Goal: Register for event/course

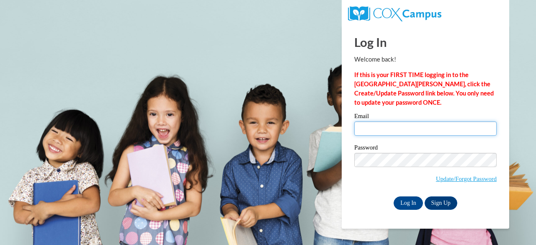
click at [366, 130] on input "Email" at bounding box center [425, 128] width 142 height 14
type input "[PERSON_NAME][EMAIL_ADDRESS][PERSON_NAME][DOMAIN_NAME]"
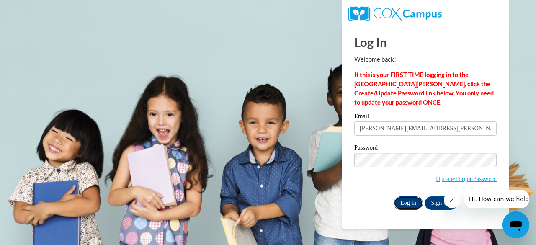
click at [412, 202] on input "Log In" at bounding box center [408, 202] width 29 height 13
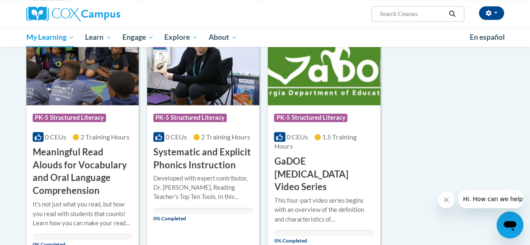
scroll to position [581, 0]
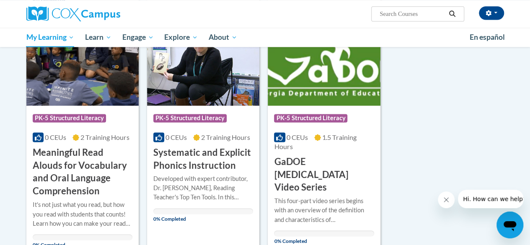
click at [340, 179] on h3 "GaDOE [MEDICAL_DATA] Video Series" at bounding box center [324, 174] width 100 height 39
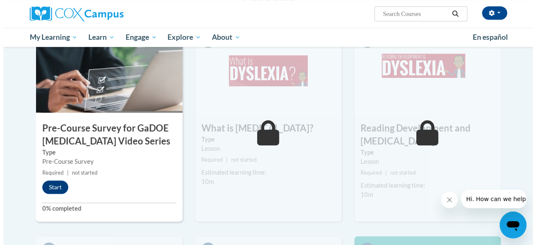
scroll to position [198, 0]
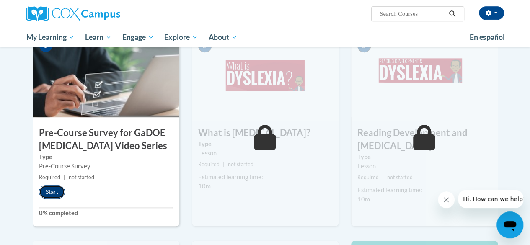
click at [50, 191] on button "Start" at bounding box center [52, 191] width 26 height 13
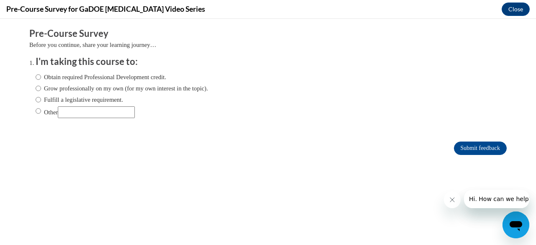
scroll to position [0, 0]
click at [36, 88] on input "Grow professionally on my own (for my own interest in the topic)." at bounding box center [38, 88] width 5 height 9
radio input "true"
click at [36, 102] on input "Fulfill a legislative requirement." at bounding box center [38, 99] width 5 height 9
radio input "true"
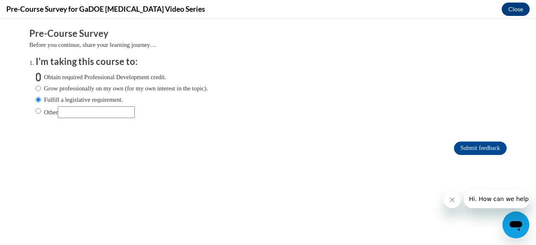
click at [36, 79] on input "Obtain required Professional Development credit." at bounding box center [38, 76] width 5 height 9
radio input "true"
click at [470, 149] on input "Submit feedback" at bounding box center [480, 148] width 53 height 13
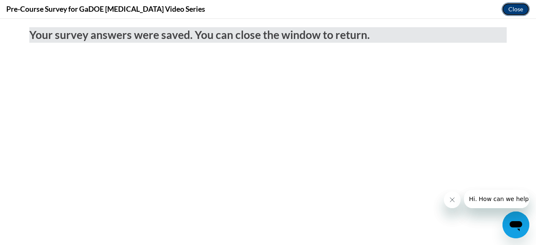
click at [512, 6] on button "Close" at bounding box center [516, 9] width 28 height 13
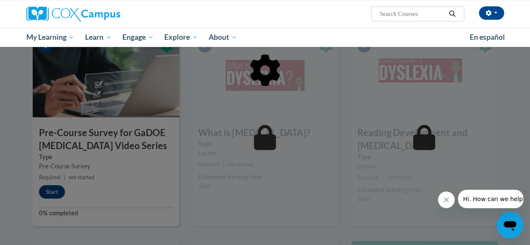
click at [47, 193] on div at bounding box center [265, 122] width 530 height 245
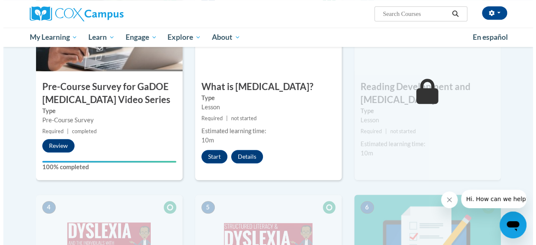
scroll to position [243, 0]
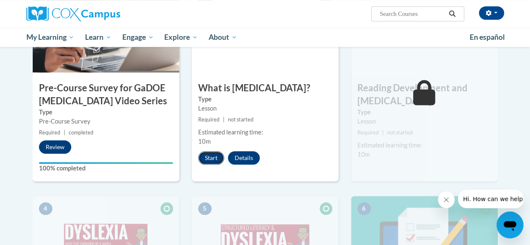
click at [214, 158] on button "Start" at bounding box center [211, 157] width 26 height 13
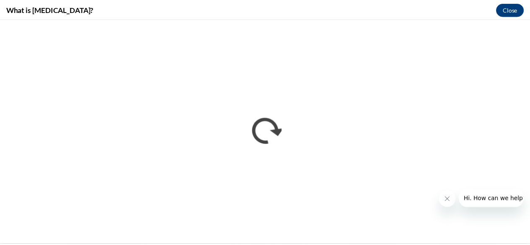
scroll to position [0, 0]
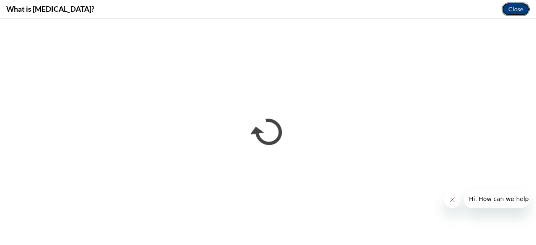
click at [513, 12] on button "Close" at bounding box center [516, 9] width 28 height 13
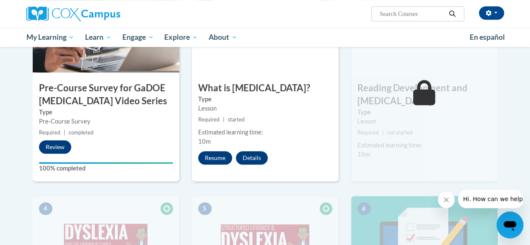
click at [302, 141] on div "Estimated learning time: 10m" at bounding box center [265, 137] width 147 height 18
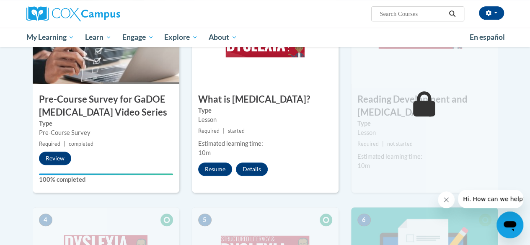
scroll to position [216, 0]
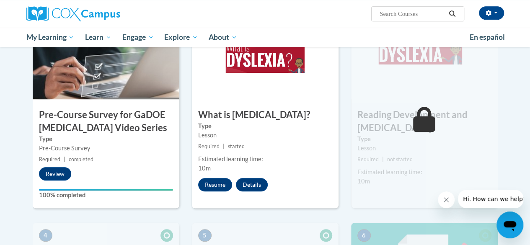
click at [415, 170] on div "Estimated learning time:" at bounding box center [424, 171] width 134 height 9
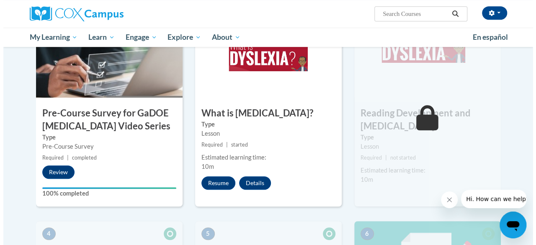
scroll to position [219, 0]
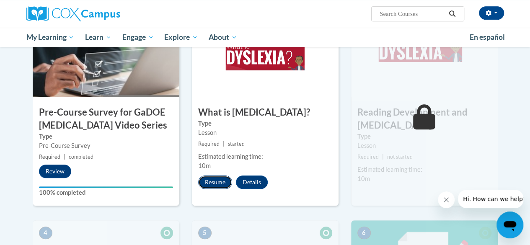
click at [214, 181] on button "Resume" at bounding box center [215, 181] width 34 height 13
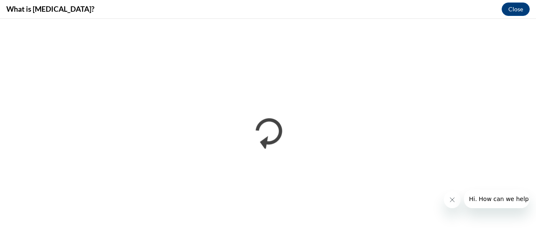
scroll to position [0, 0]
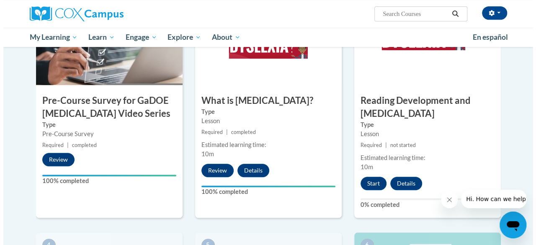
scroll to position [239, 0]
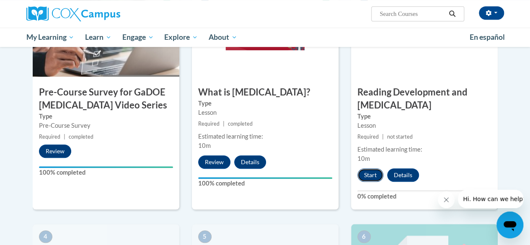
click at [368, 172] on button "Start" at bounding box center [370, 174] width 26 height 13
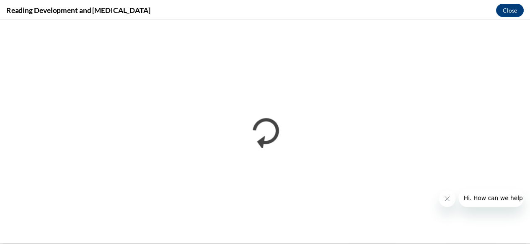
scroll to position [0, 0]
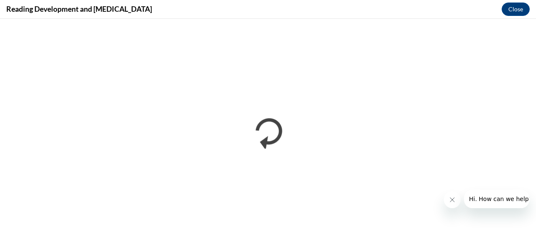
click at [451, 199] on icon "Close message from company" at bounding box center [451, 199] width 7 height 7
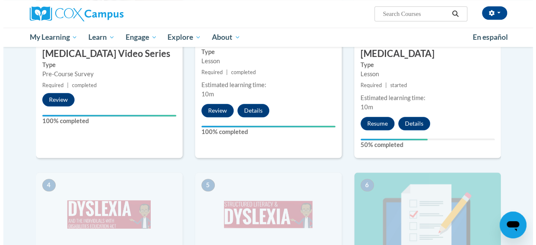
scroll to position [290, 0]
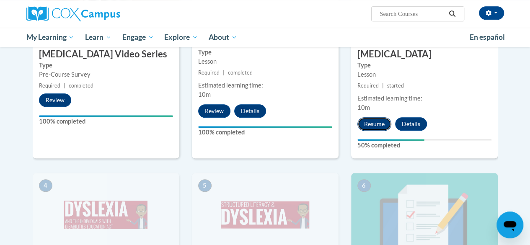
click at [370, 124] on button "Resume" at bounding box center [374, 123] width 34 height 13
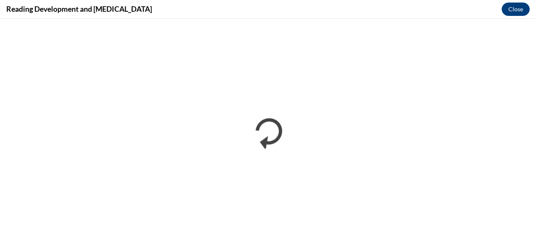
scroll to position [0, 0]
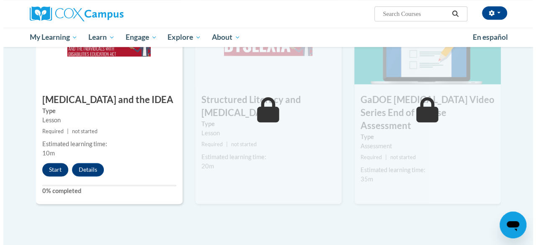
scroll to position [459, 0]
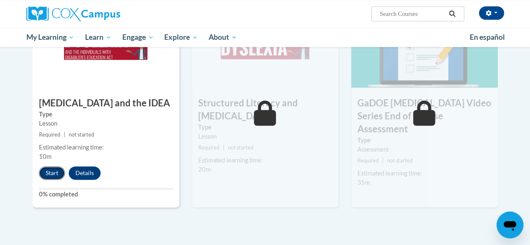
click at [54, 173] on button "Start" at bounding box center [52, 172] width 26 height 13
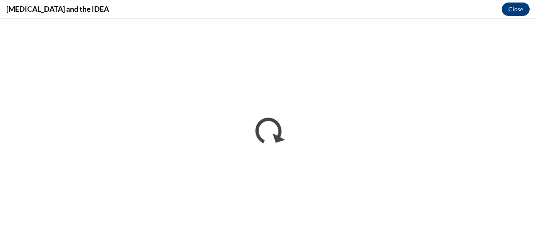
scroll to position [0, 0]
